Goal: Task Accomplishment & Management: Manage account settings

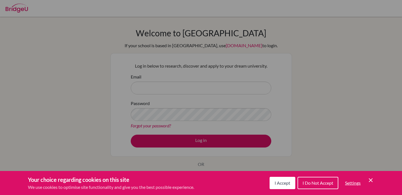
click at [372, 181] on icon "Save and close" at bounding box center [371, 180] width 4 height 4
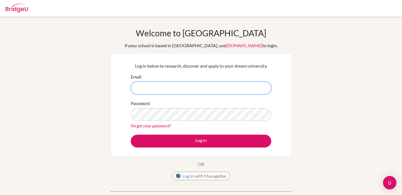
click at [206, 87] on input "Email" at bounding box center [201, 88] width 140 height 13
type input "[EMAIL_ADDRESS][DOMAIN_NAME]"
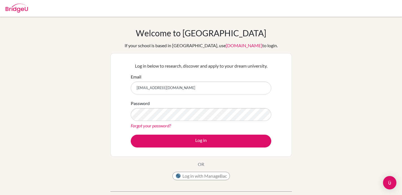
click at [196, 124] on div "Forgot your password?" at bounding box center [201, 125] width 140 height 7
click at [192, 122] on div "Password Forgot your password?" at bounding box center [201, 114] width 140 height 29
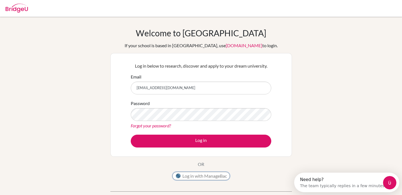
click at [209, 175] on button "Log in with ManageBac" at bounding box center [201, 176] width 58 height 8
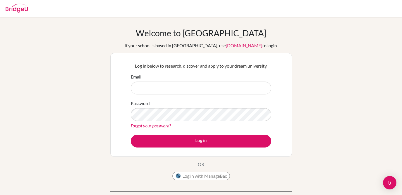
click at [171, 94] on form "Email Password Forgot your password? Log in" at bounding box center [201, 110] width 140 height 74
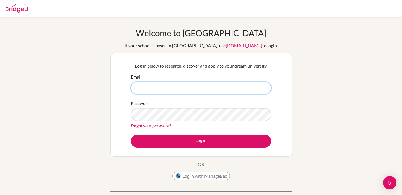
click at [171, 90] on input "Email" at bounding box center [201, 88] width 140 height 13
type input "jeongbeom.son@acsinternational.edu.sg"
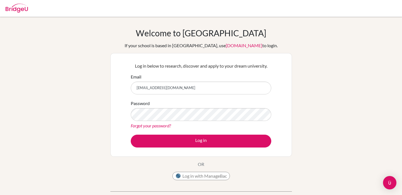
click at [167, 127] on link "Forgot your password?" at bounding box center [151, 125] width 40 height 5
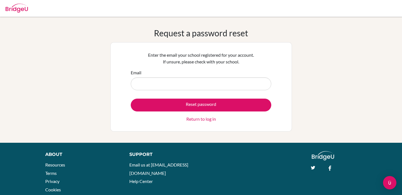
click at [170, 83] on input "Email" at bounding box center [201, 83] width 140 height 13
type input "jeongbeom.son@acsinternational.edu.sg"
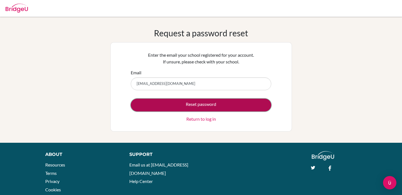
click at [176, 103] on button "Reset password" at bounding box center [201, 105] width 140 height 13
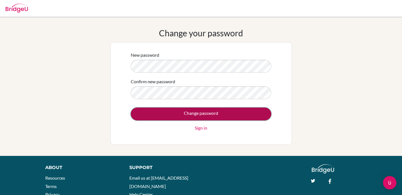
click at [166, 114] on input "Change password" at bounding box center [201, 114] width 140 height 13
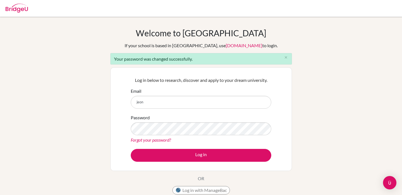
type input "[EMAIL_ADDRESS][DOMAIN_NAME]"
click at [194, 137] on div "Forgot your password?" at bounding box center [201, 140] width 140 height 7
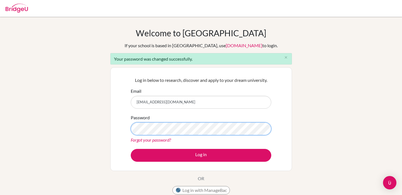
click at [131, 149] on button "Log in" at bounding box center [201, 155] width 140 height 13
